Goal: Use online tool/utility: Utilize a website feature to perform a specific function

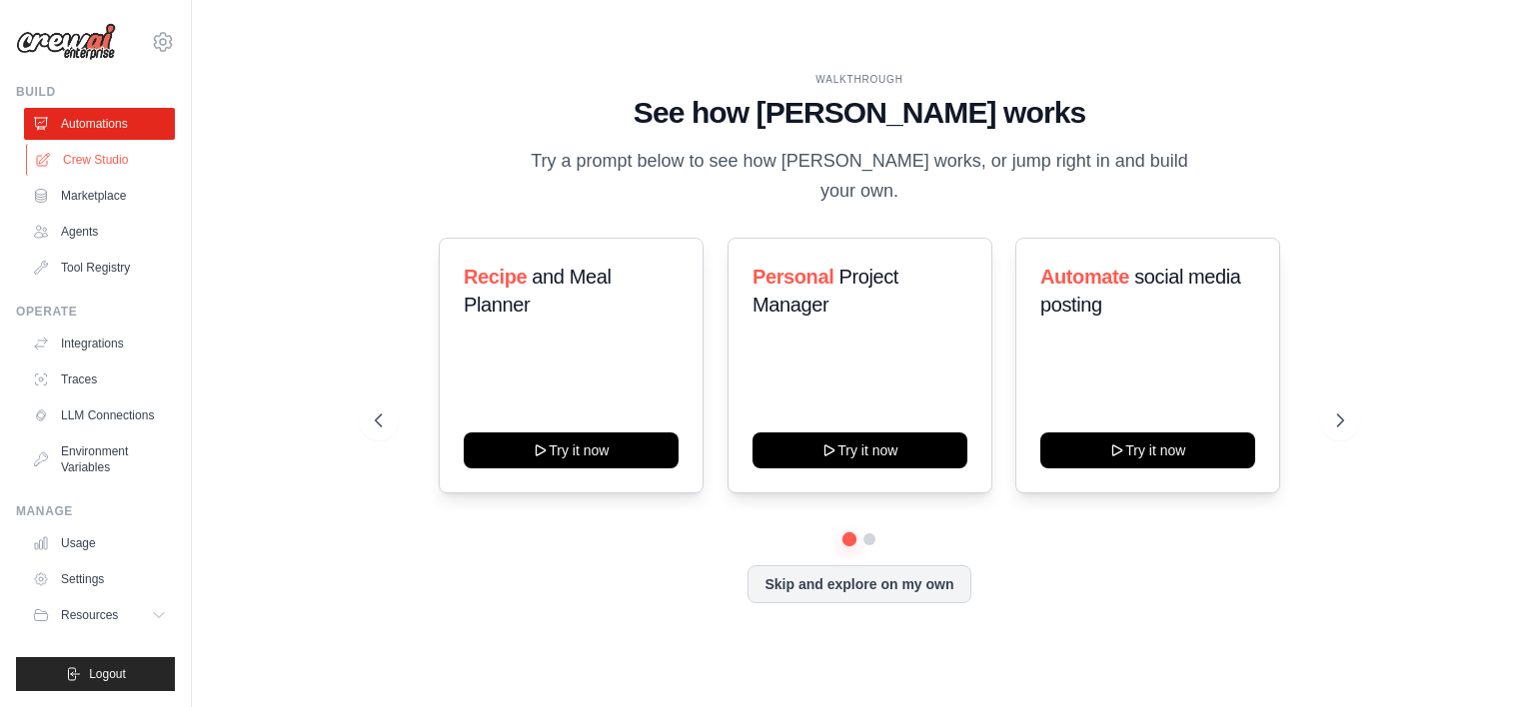
click at [97, 164] on link "Crew Studio" at bounding box center [101, 160] width 151 height 32
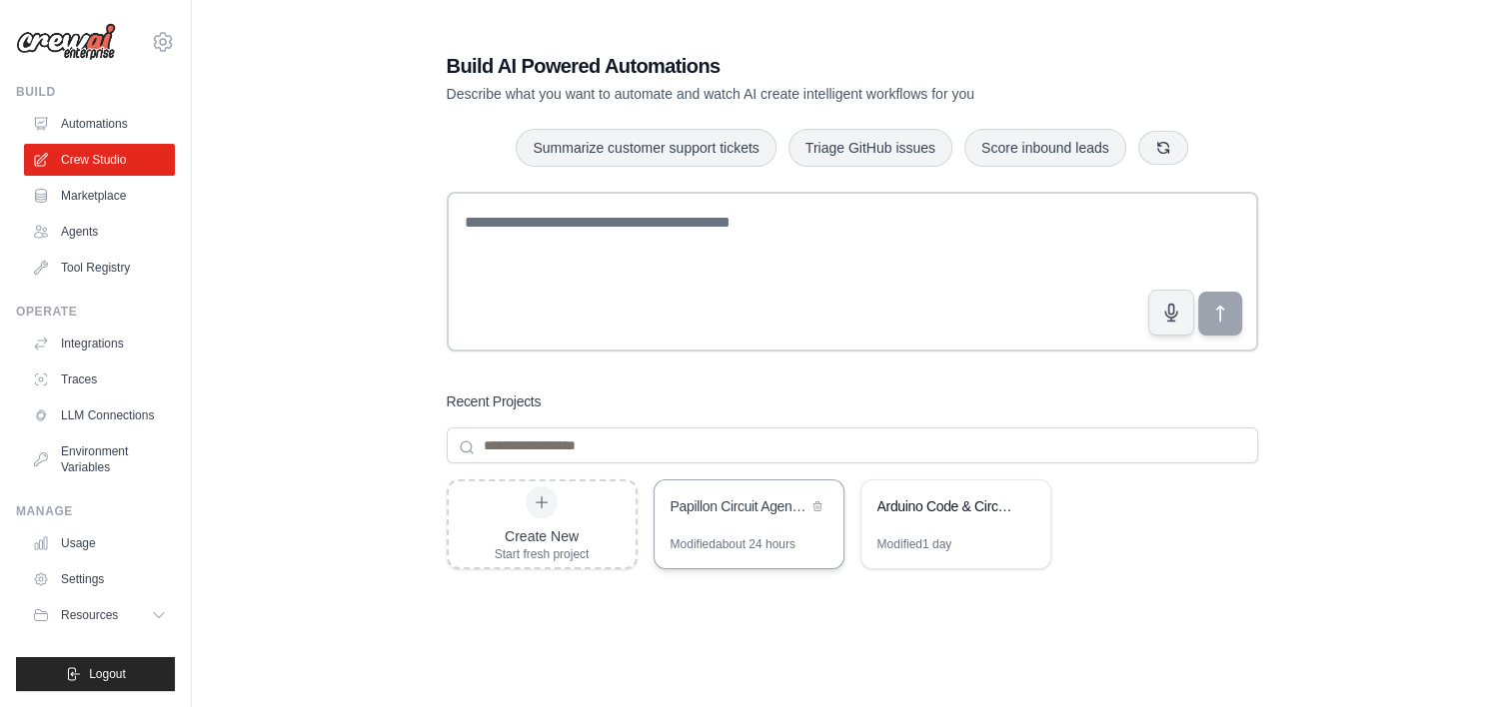
click at [728, 532] on div "Papillon Circuit Agents - Arduino Generator" at bounding box center [748, 509] width 189 height 56
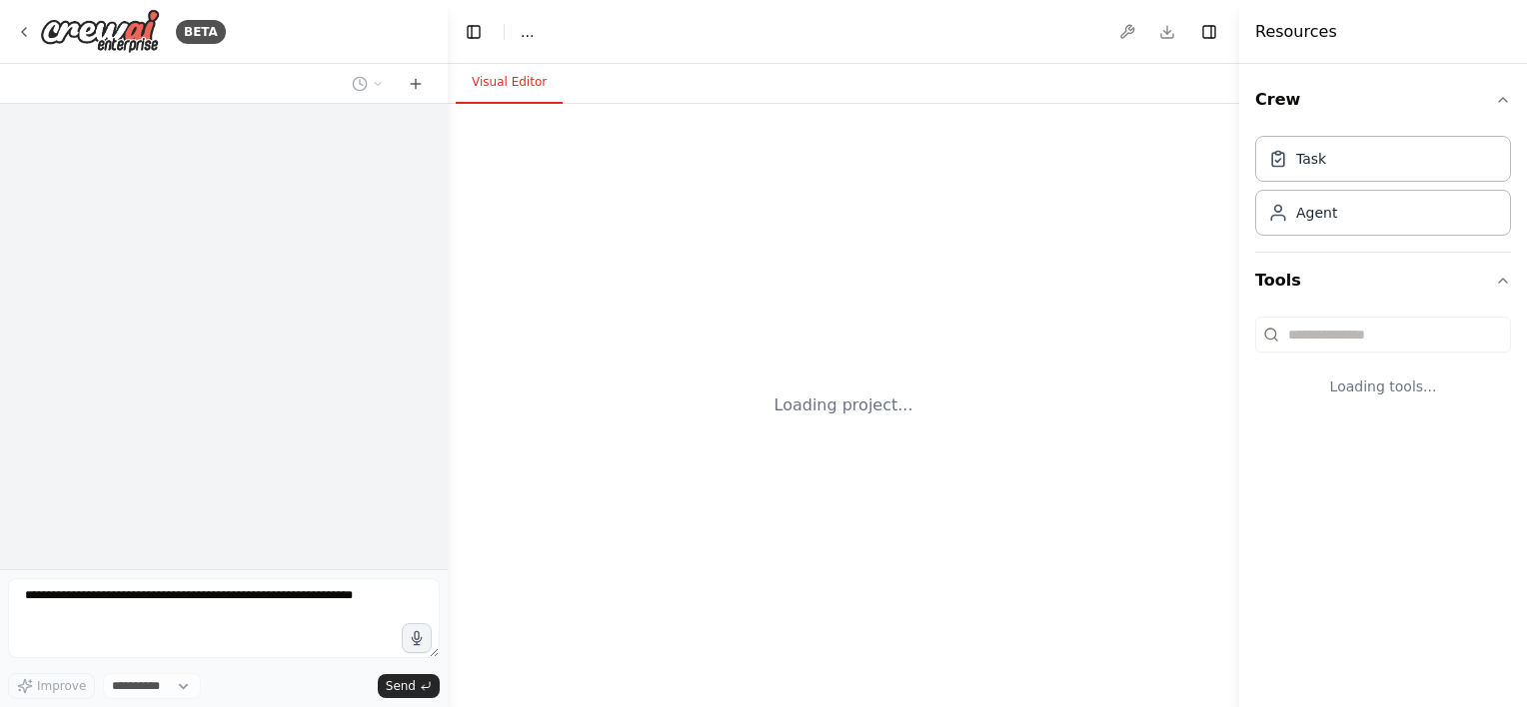
select select "****"
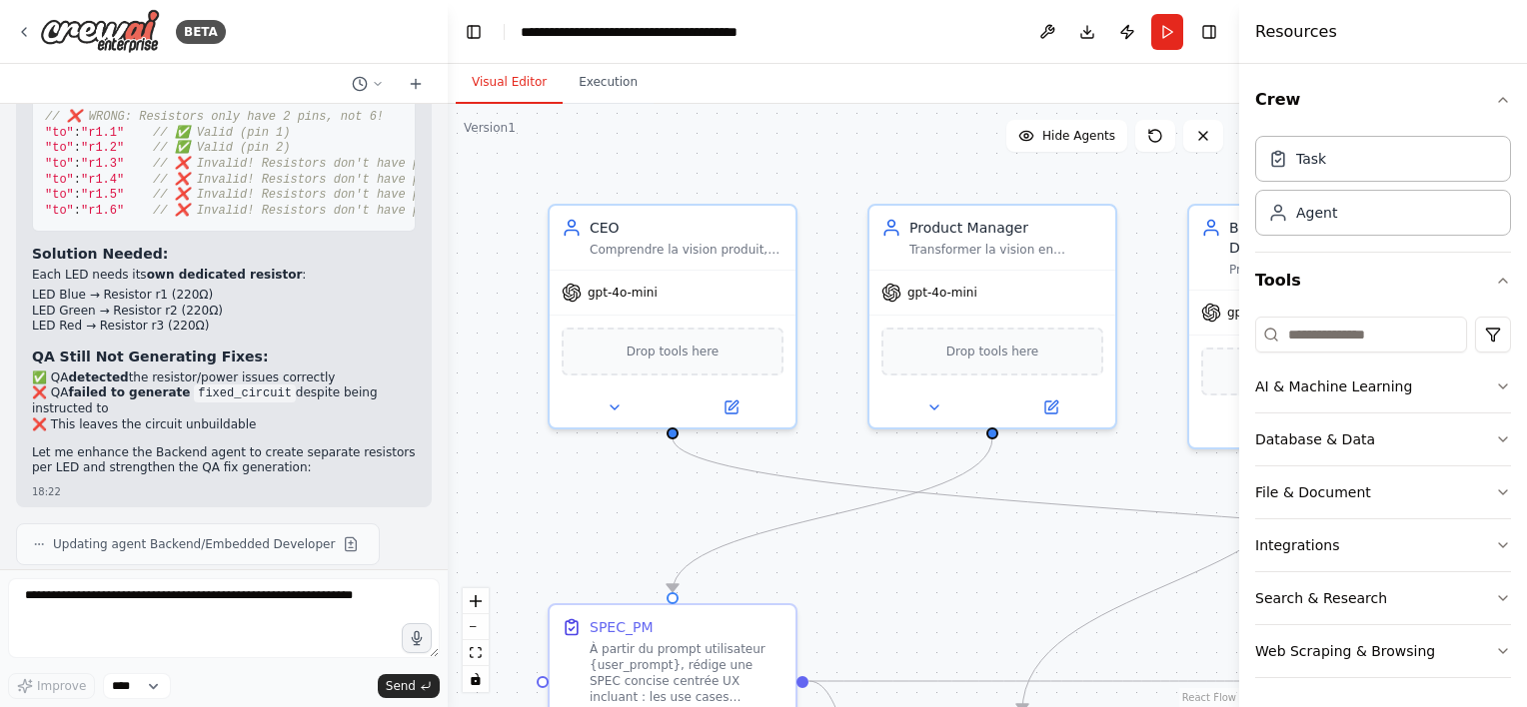
scroll to position [16051, 0]
click at [1167, 24] on button "Run" at bounding box center [1167, 32] width 32 height 36
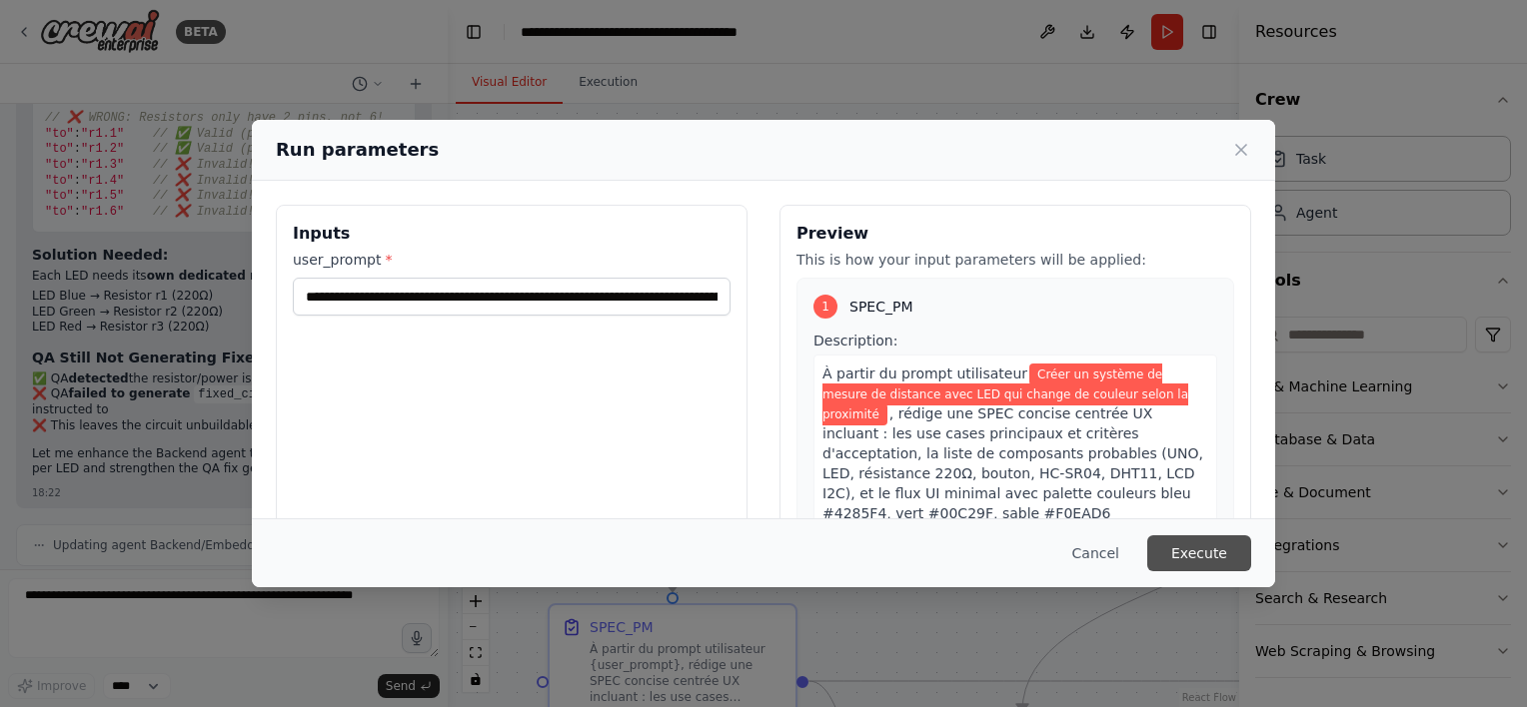
click at [1203, 555] on button "Execute" at bounding box center [1199, 554] width 104 height 36
